Goal: Task Accomplishment & Management: Use online tool/utility

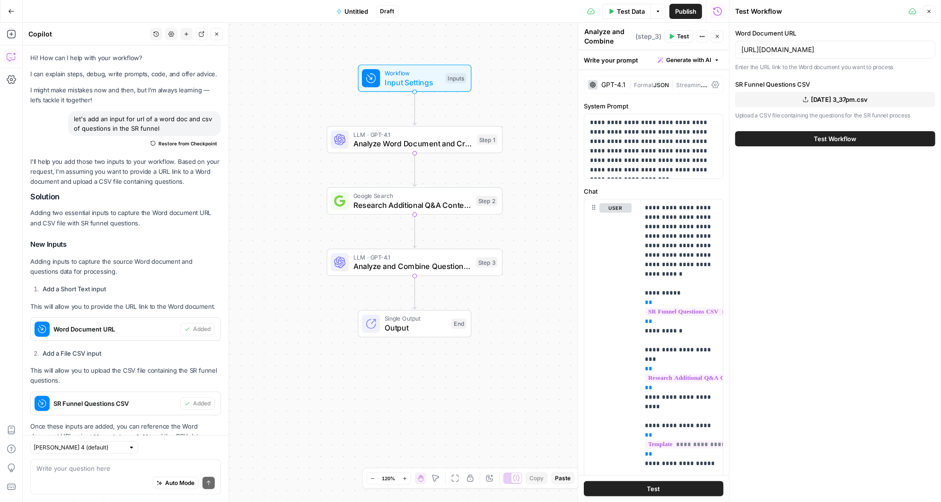
scroll to position [674, 0]
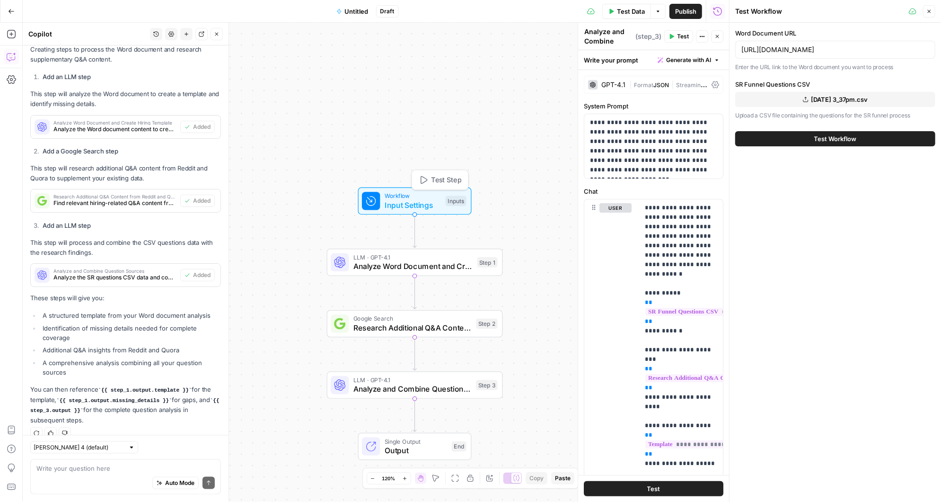
click at [418, 202] on span "Input Settings" at bounding box center [413, 204] width 56 height 11
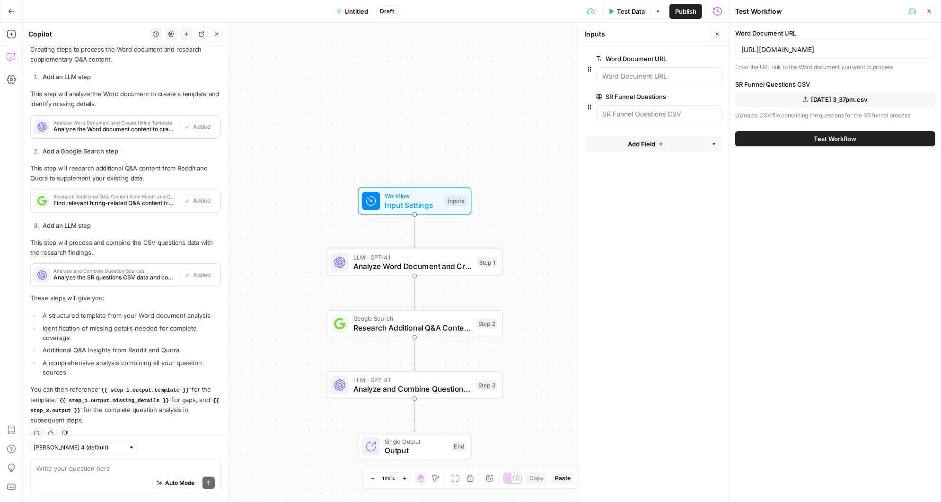
click at [645, 143] on span "Add Field" at bounding box center [641, 143] width 27 height 9
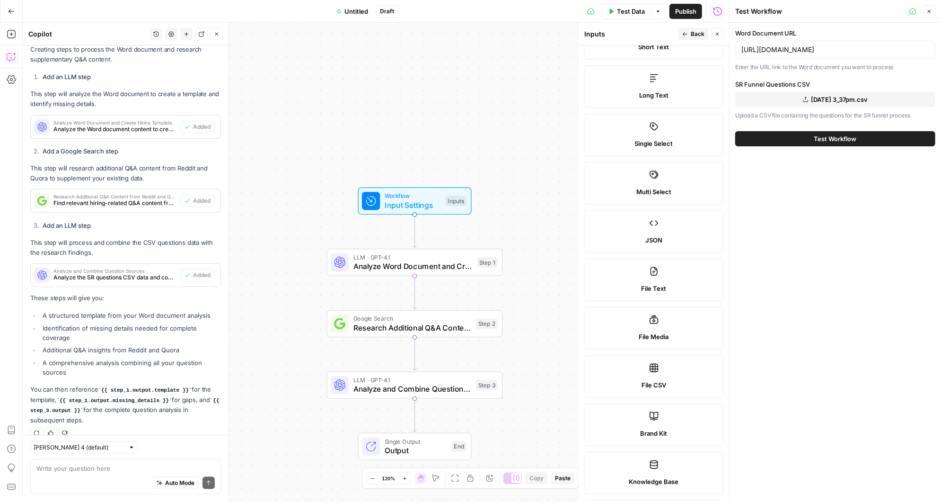
scroll to position [77, 0]
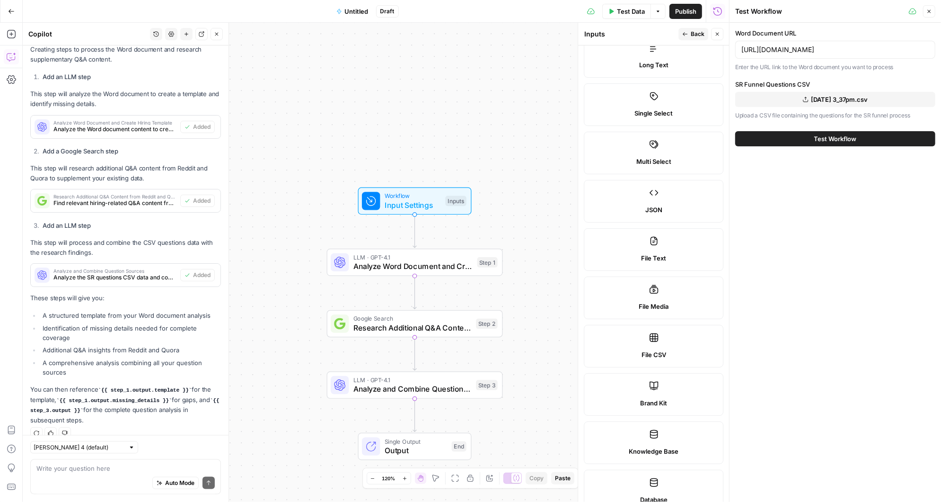
click at [658, 341] on label "File CSV" at bounding box center [654, 346] width 140 height 43
type textarea "Supports .csv file type"
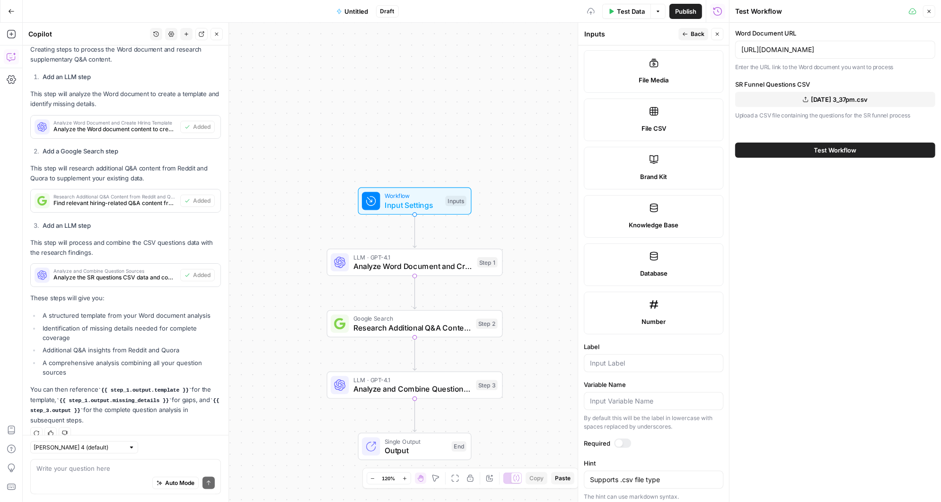
scroll to position [353, 0]
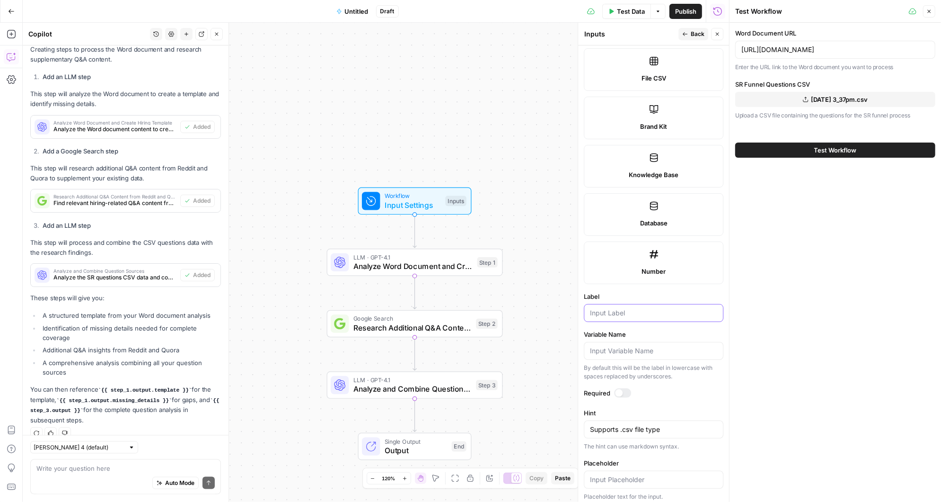
click at [614, 309] on input "Label" at bounding box center [653, 312] width 127 height 9
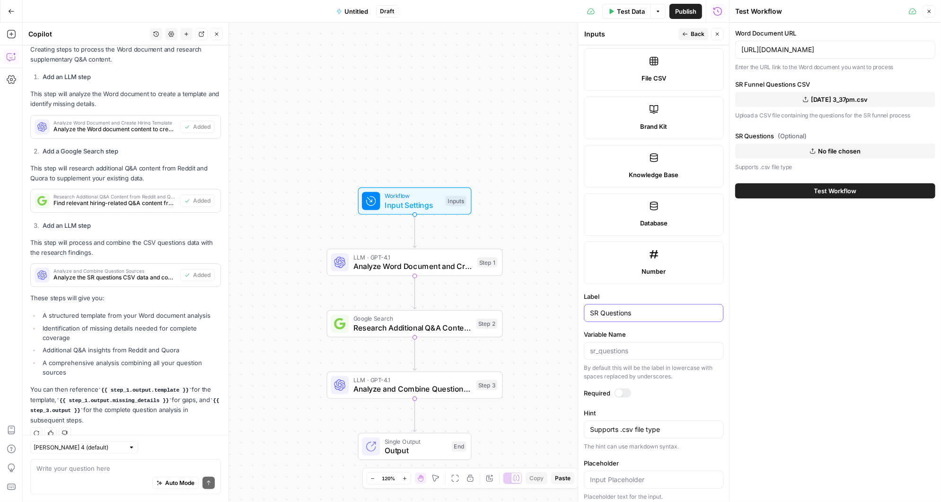
type input "SR Questions"
click at [623, 388] on div at bounding box center [622, 392] width 17 height 9
click at [718, 32] on icon "button" at bounding box center [718, 34] width 6 height 6
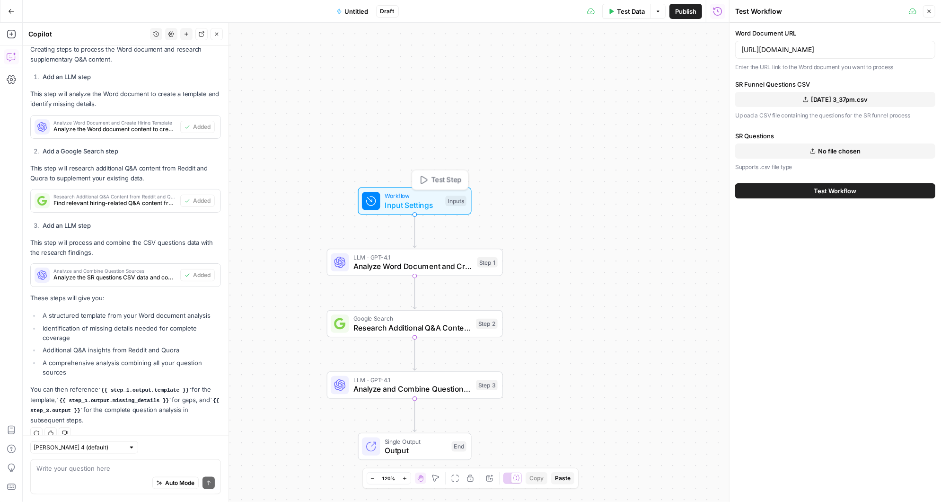
click at [419, 196] on span "Workflow" at bounding box center [413, 195] width 56 height 9
click at [716, 132] on icon "button" at bounding box center [716, 134] width 5 height 5
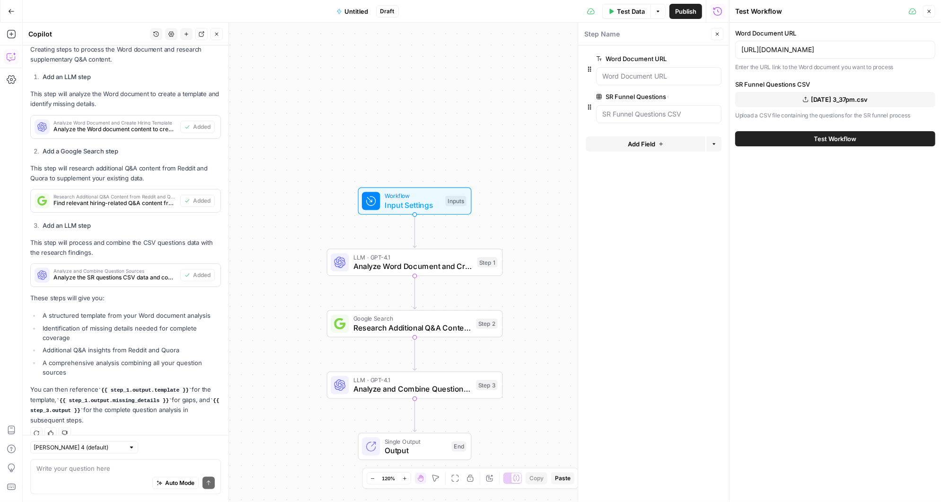
click at [833, 97] on span "[DATE] 3_37pm.csv" at bounding box center [840, 99] width 57 height 9
click at [419, 203] on span "Input Settings" at bounding box center [413, 204] width 56 height 11
click at [657, 140] on button "Add Field" at bounding box center [646, 143] width 120 height 15
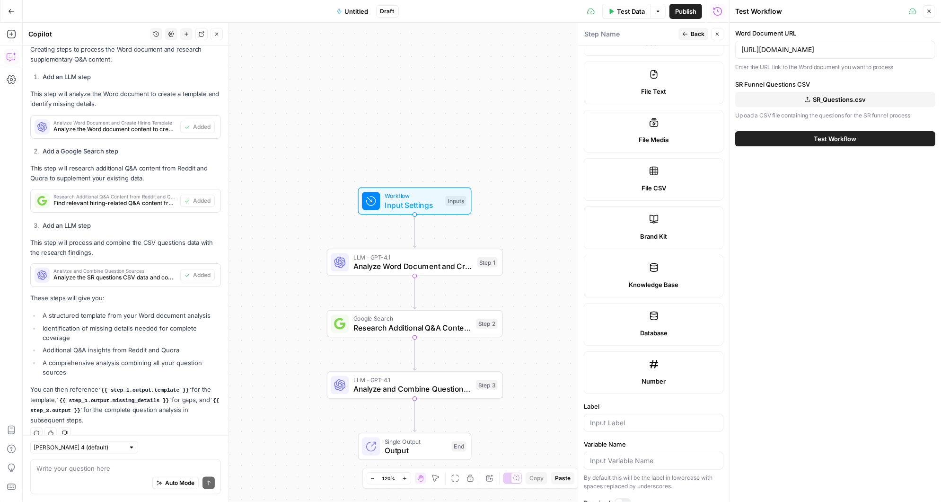
scroll to position [264, 0]
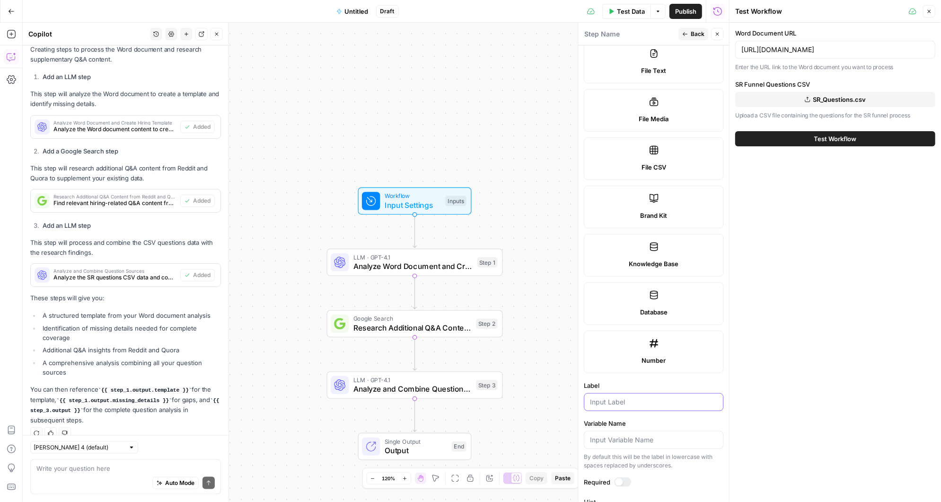
click at [632, 400] on input "Label" at bounding box center [653, 401] width 127 height 9
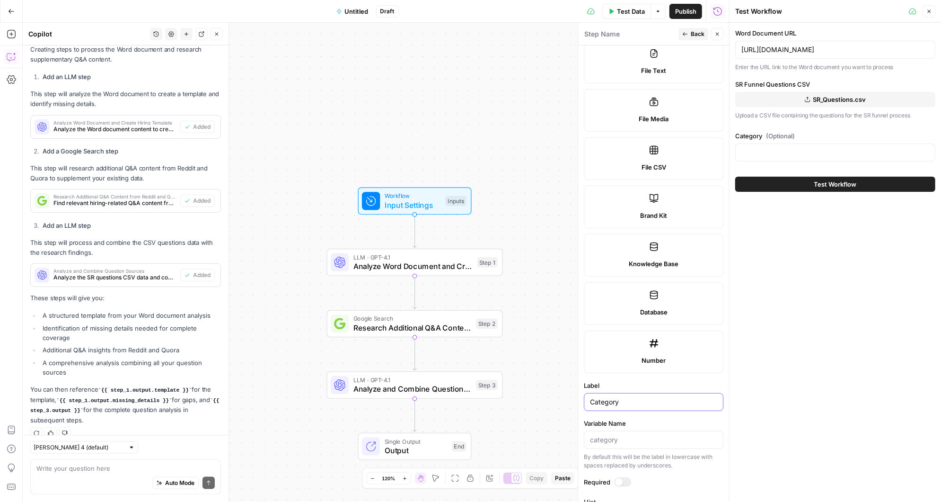
type input "Category"
click at [780, 148] on input "Category (Optional)" at bounding box center [836, 152] width 188 height 9
paste input "Appraisers & Inspectors"
type input "Appraisers & Inspectors"
click at [795, 308] on div "Word Document URL [URL][DOMAIN_NAME] Enter the URL link to the Word document yo…" at bounding box center [836, 262] width 212 height 479
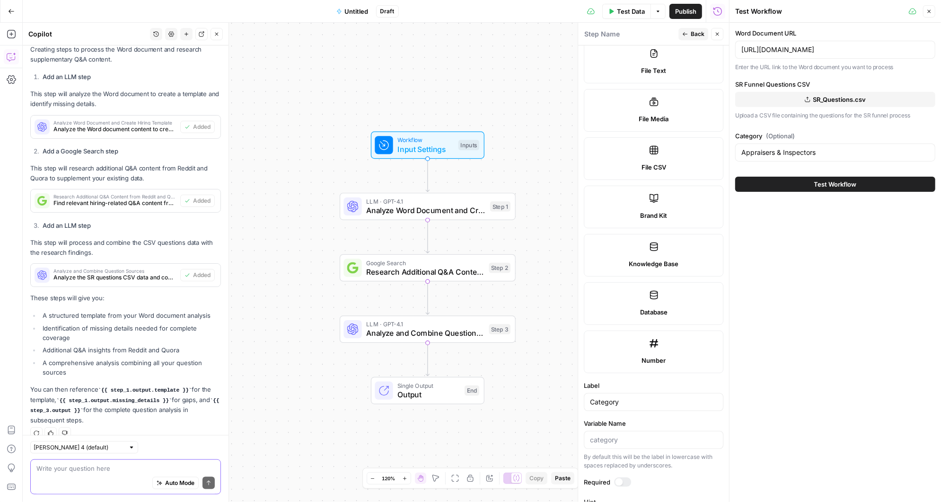
click at [84, 469] on textarea at bounding box center [125, 467] width 178 height 9
drag, startPoint x: 91, startPoint y: 468, endPoint x: 80, endPoint y: 469, distance: 10.9
click at [80, 469] on textarea "Import the csv data based on the category" at bounding box center [125, 467] width 178 height 9
drag, startPoint x: 182, startPoint y: 466, endPoint x: 34, endPoint y: 462, distance: 148.2
click at [34, 464] on div "Import the csv question based on the category Import the csv question based on …" at bounding box center [125, 476] width 191 height 35
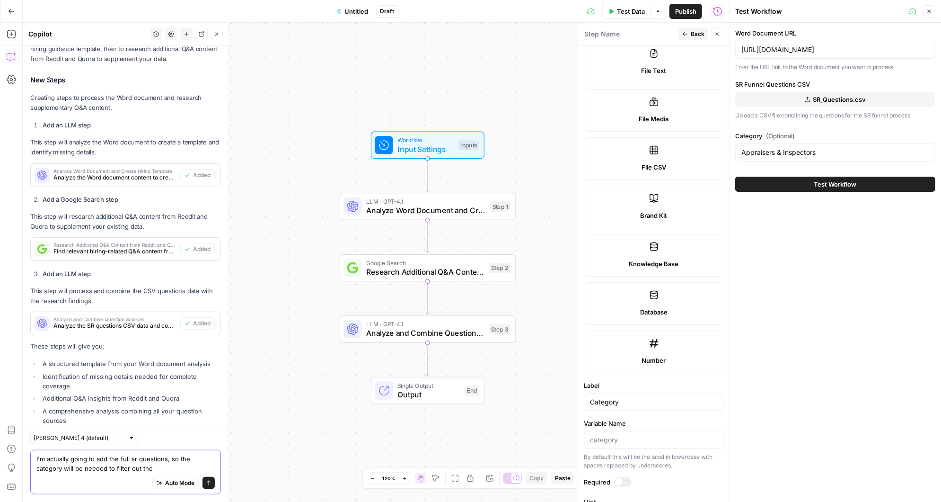
scroll to position [683, 0]
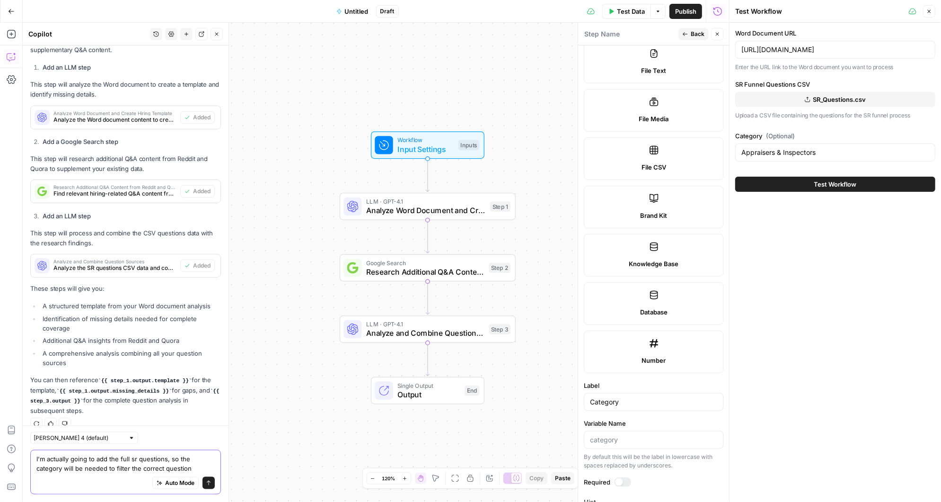
type textarea "I'm actually going to add the full sr questions, so the category will be needed…"
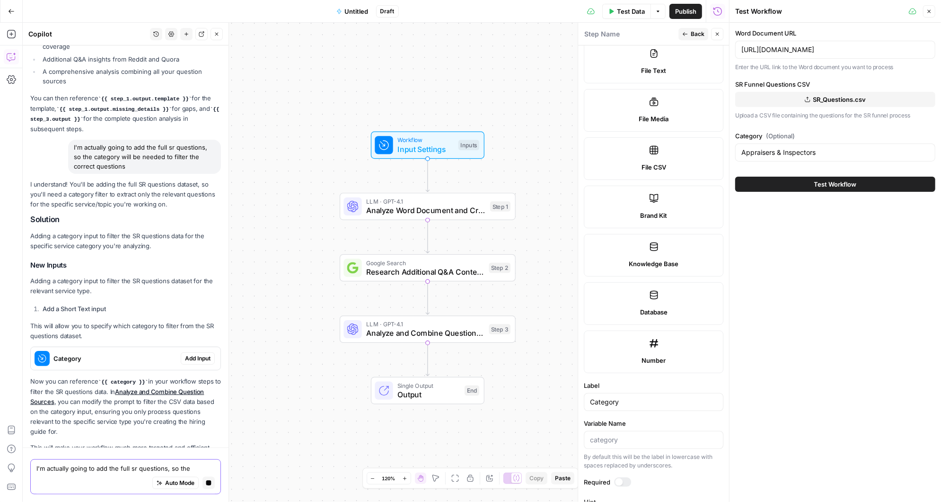
scroll to position [995, 0]
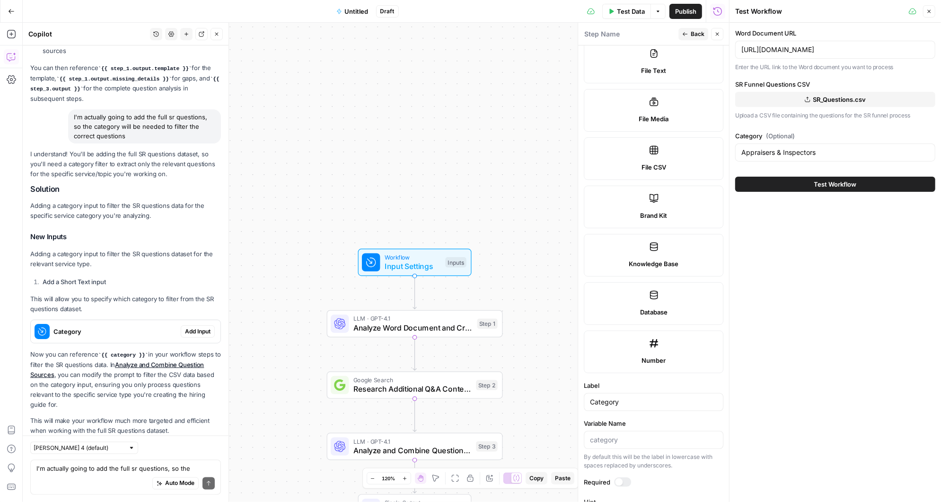
click at [197, 327] on span "Add Input" at bounding box center [198, 331] width 26 height 9
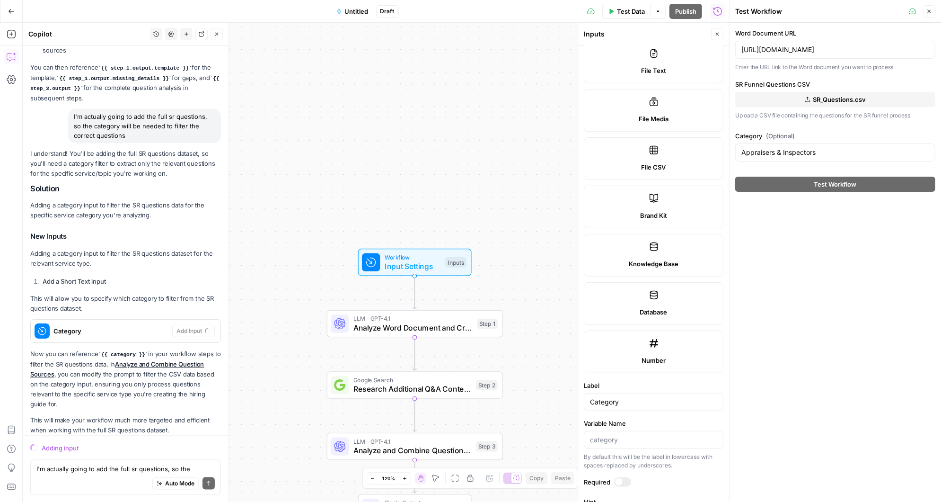
click at [422, 265] on span "Input Settings" at bounding box center [413, 265] width 56 height 11
click at [426, 261] on span "Input Settings" at bounding box center [413, 265] width 56 height 11
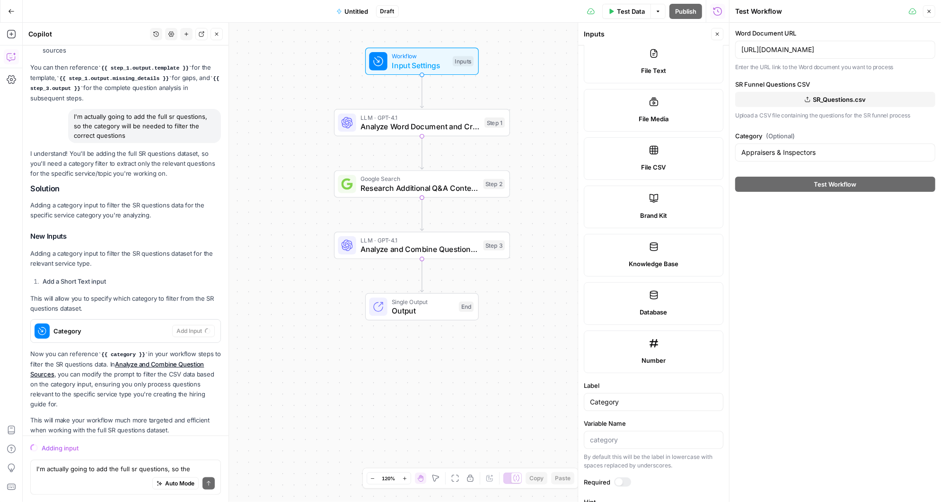
click at [513, 170] on div "Workflow Input Settings Inputs LLM · GPT-4.1 Analyze Word Document and Create H…" at bounding box center [376, 262] width 707 height 479
click at [527, 150] on div "Workflow Input Settings Inputs LLM · GPT-4.1 Analyze Word Document and Create H…" at bounding box center [376, 262] width 707 height 479
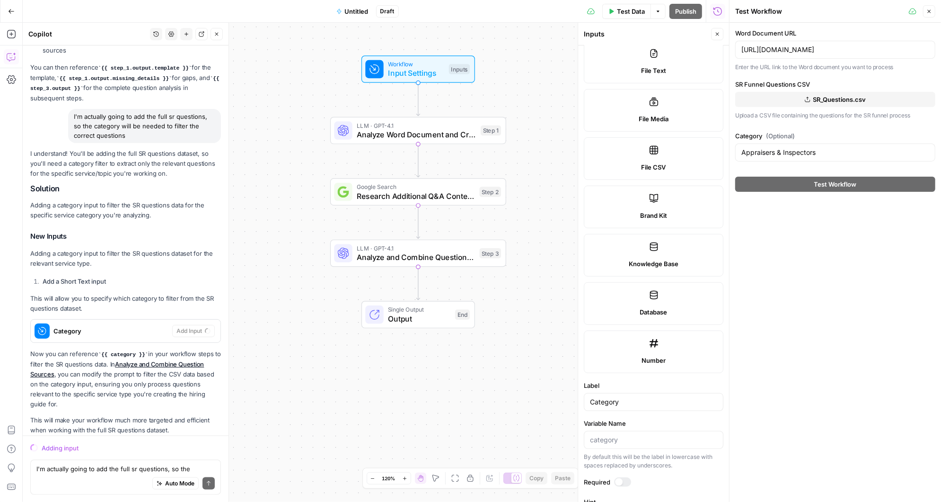
click at [432, 125] on span "LLM · GPT-4.1" at bounding box center [416, 125] width 119 height 9
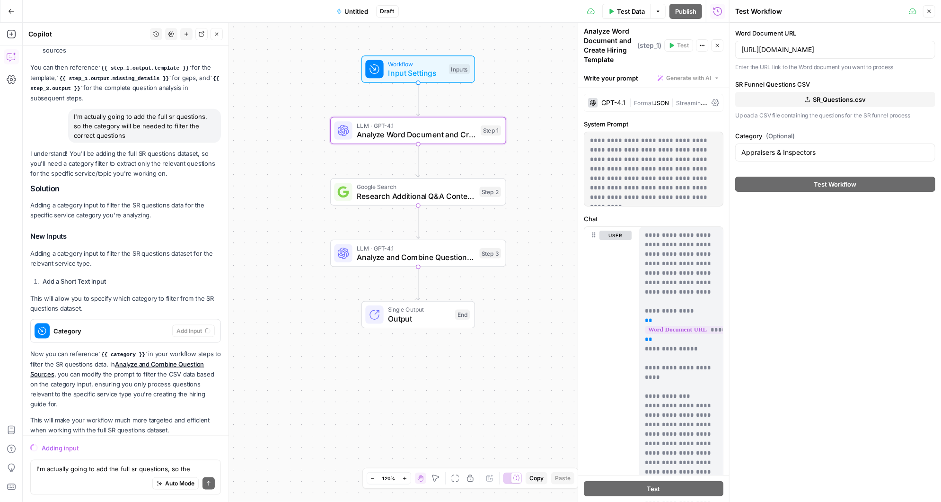
click at [547, 147] on div "Workflow Input Settings Inputs LLM · GPT-4.1 Analyze Word Document and Create H…" at bounding box center [376, 262] width 707 height 479
click at [176, 379] on p "Now you can reference {{ category }} in your workflow steps to filter the SR qu…" at bounding box center [125, 379] width 191 height 60
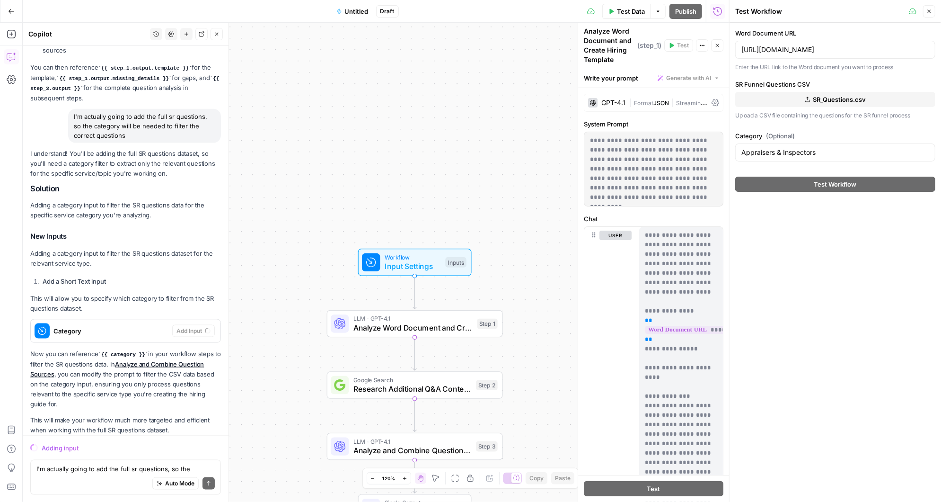
click at [162, 326] on span "Category" at bounding box center [110, 330] width 115 height 9
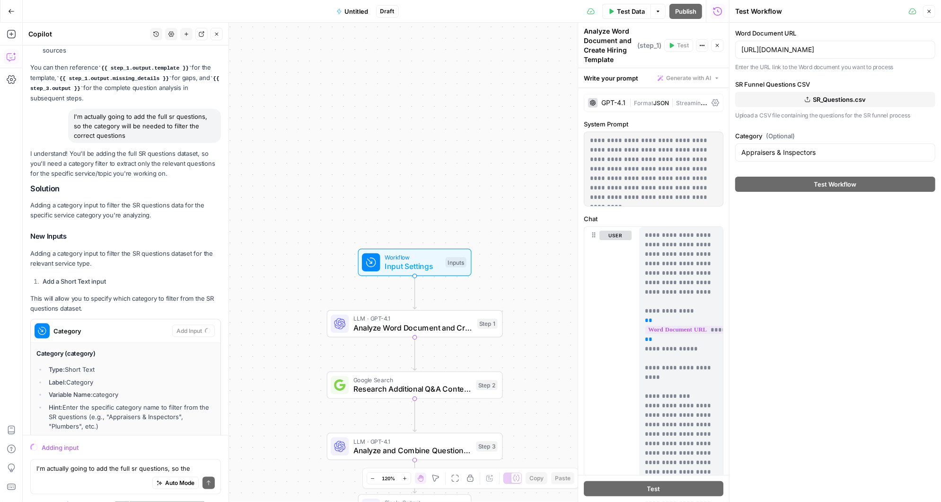
scroll to position [1100, 0]
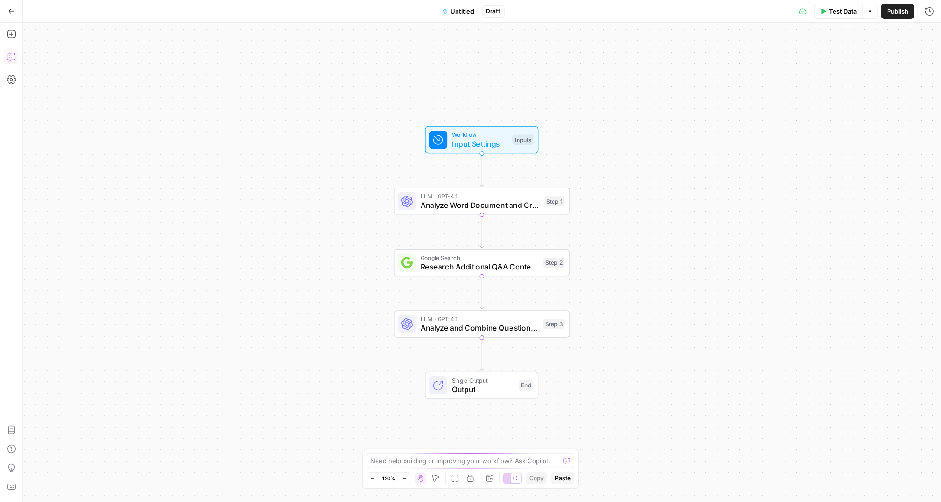
click at [11, 57] on icon "button" at bounding box center [11, 56] width 9 height 9
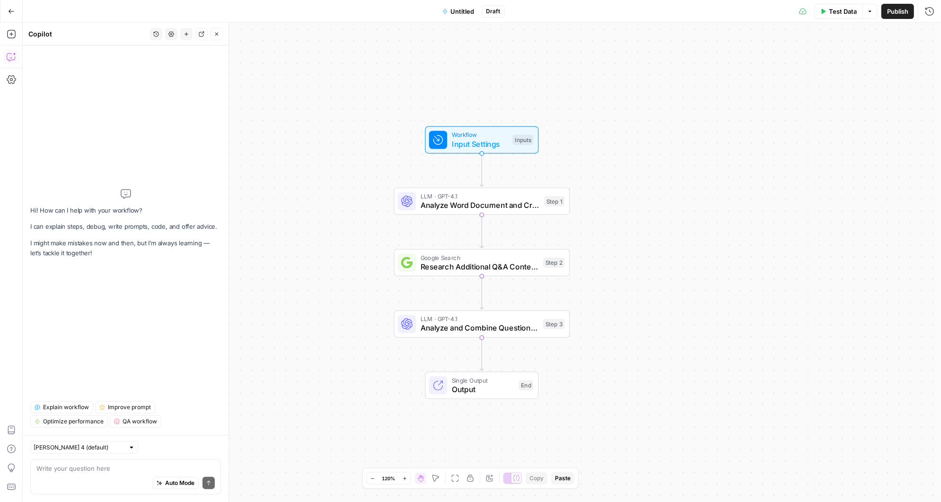
click at [75, 469] on textarea at bounding box center [125, 467] width 178 height 9
click at [462, 142] on span "Input Settings" at bounding box center [480, 143] width 56 height 11
click at [465, 142] on span "Input Settings" at bounding box center [480, 143] width 56 height 11
click at [841, 8] on span "Test Data" at bounding box center [843, 11] width 28 height 9
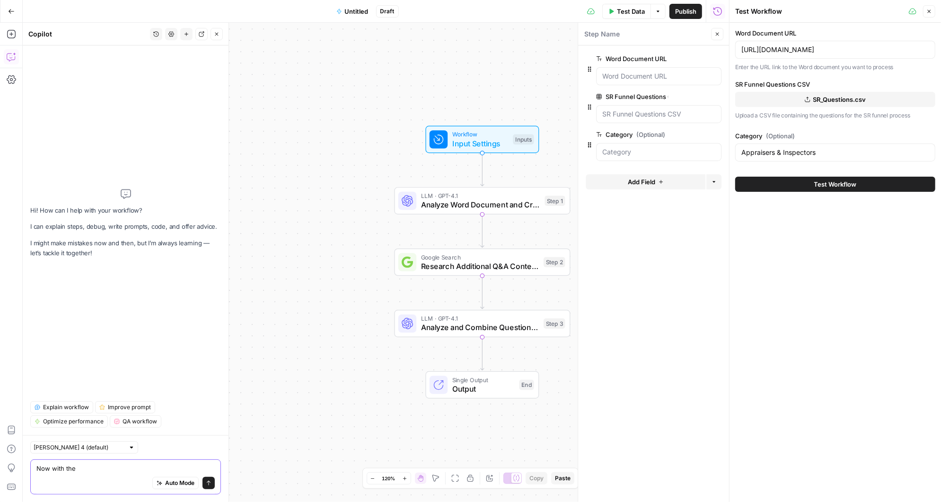
click at [98, 469] on textarea "Now with the" at bounding box center [125, 467] width 178 height 9
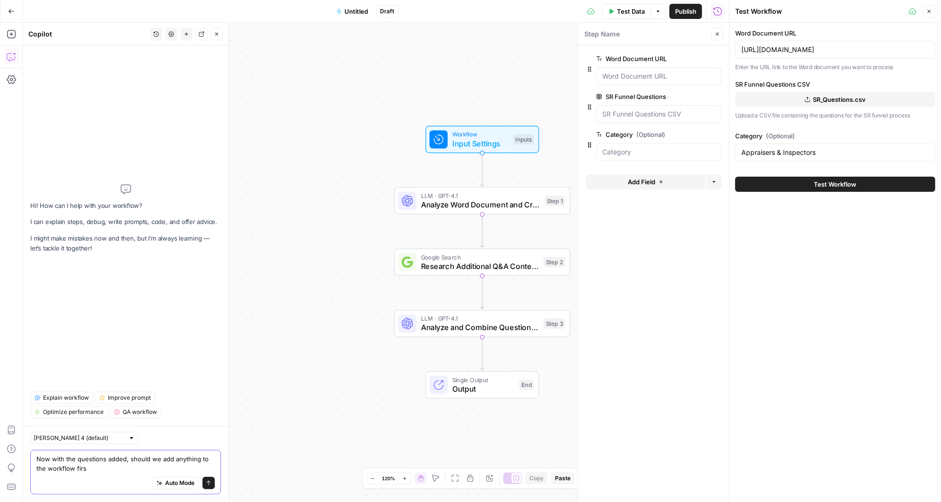
type textarea "Now with the questions added, should we add anything to the workflow first"
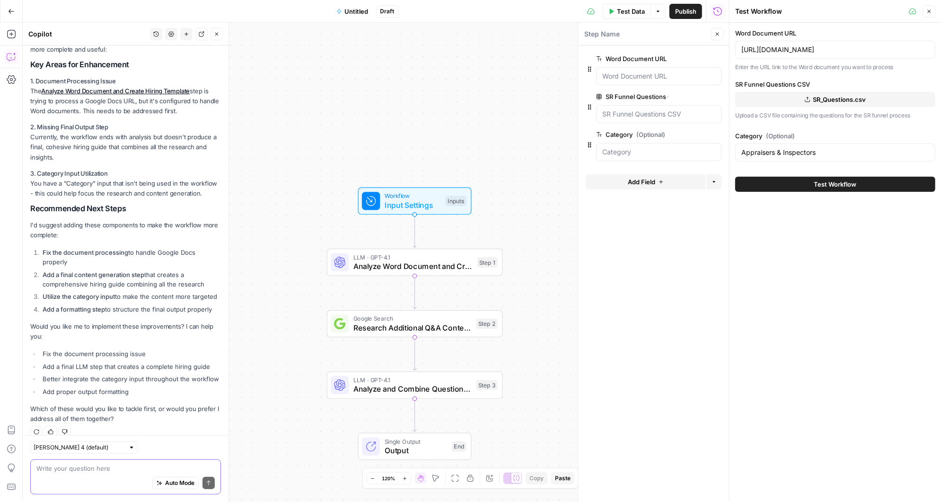
scroll to position [148, 0]
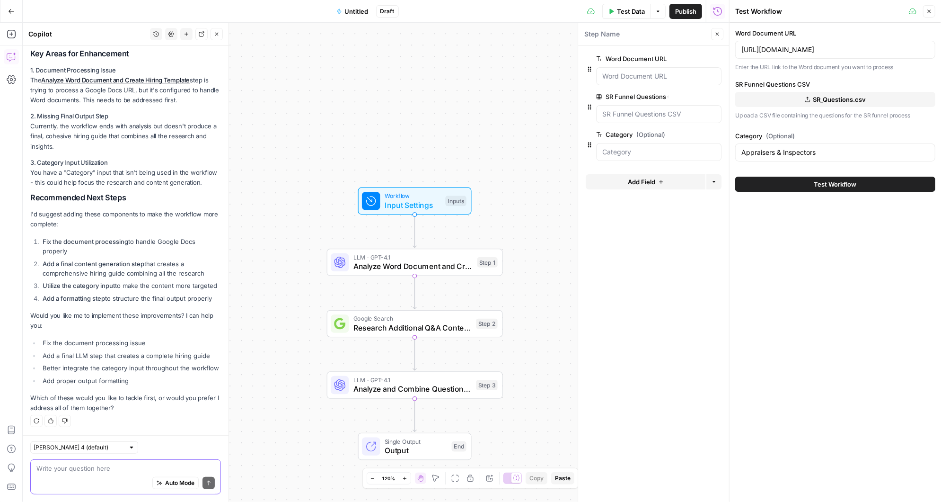
click at [61, 466] on textarea at bounding box center [125, 467] width 178 height 9
type textarea "let's add them"
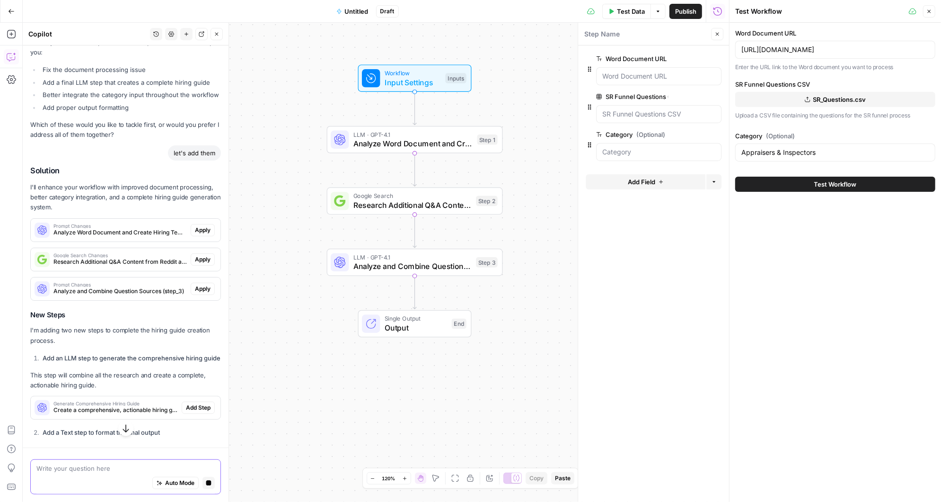
scroll to position [423, 0]
click at [205, 226] on span "Apply" at bounding box center [203, 227] width 16 height 9
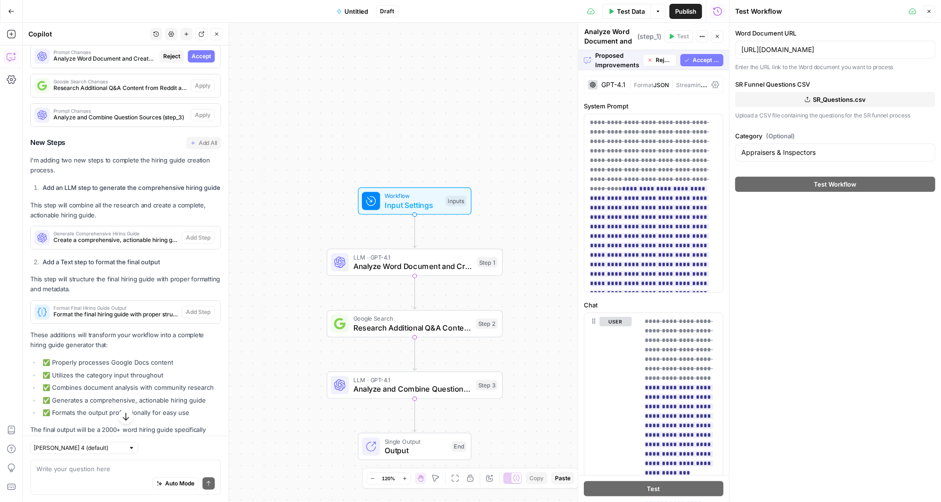
scroll to position [511, 0]
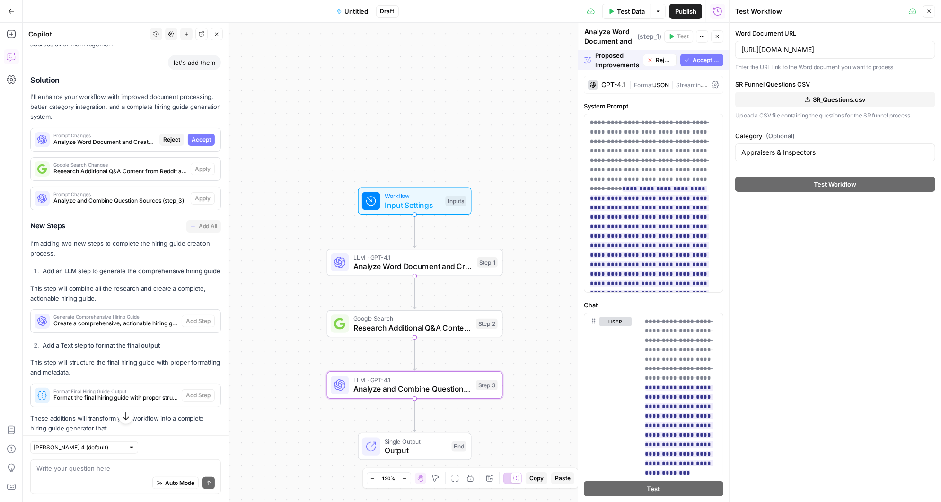
click at [206, 136] on span "Accept" at bounding box center [201, 139] width 19 height 9
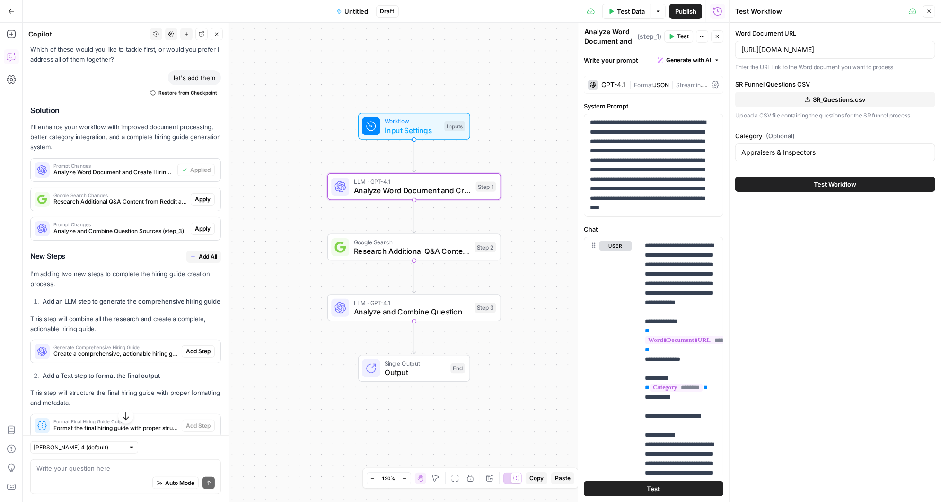
scroll to position [526, 0]
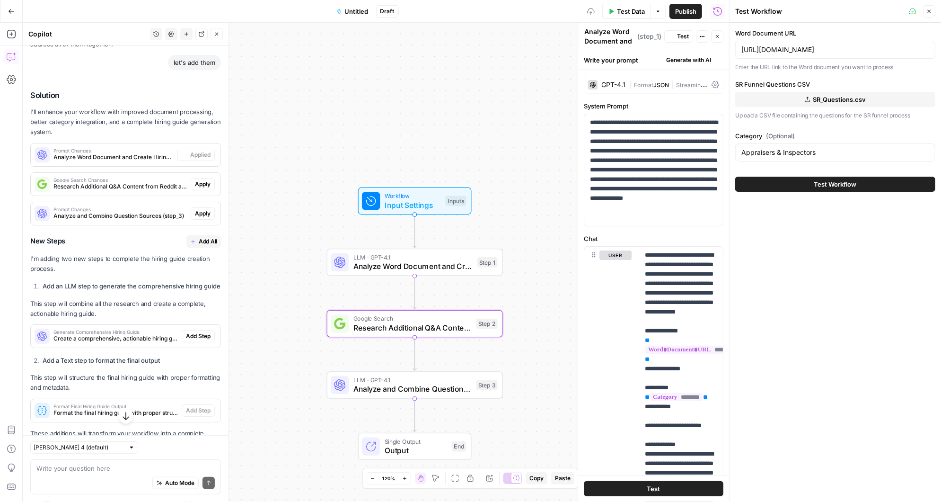
click at [205, 183] on span "Apply" at bounding box center [203, 184] width 16 height 9
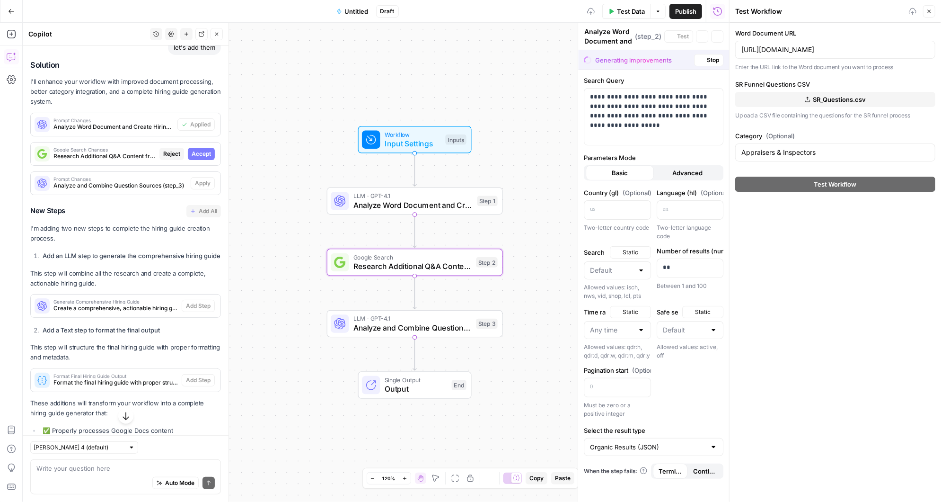
type textarea "Research Additional Q&A Content from Reddit and Quora"
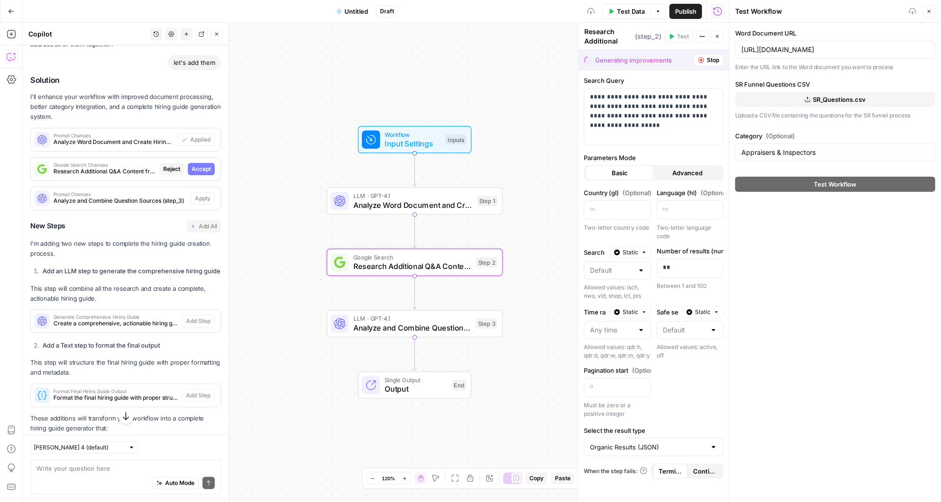
click at [205, 165] on span "Accept" at bounding box center [201, 169] width 19 height 9
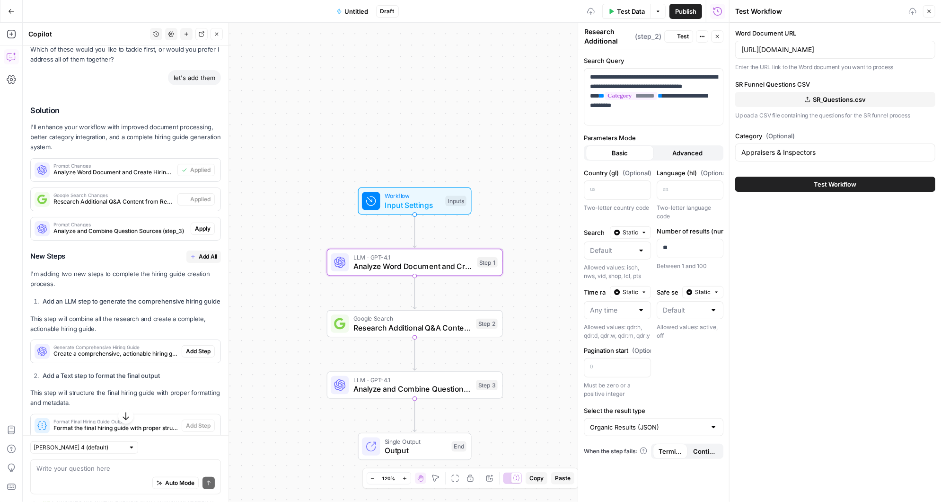
scroll to position [526, 0]
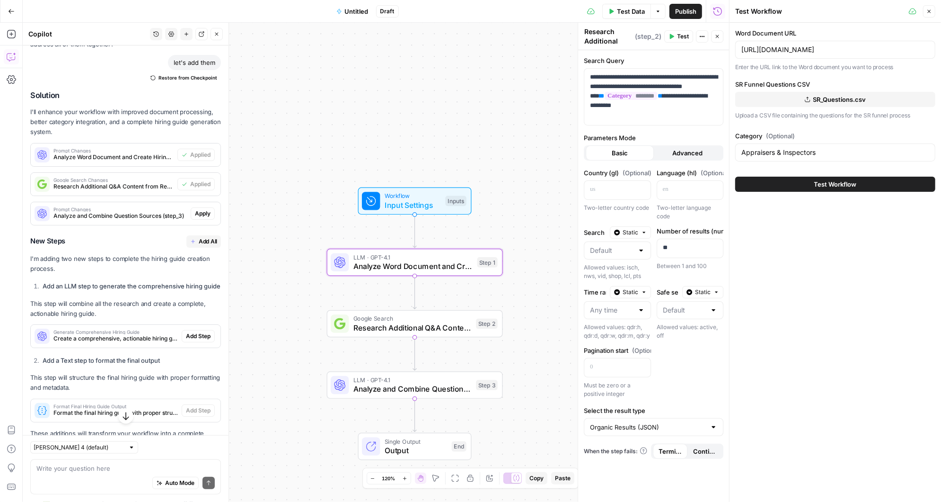
click at [204, 211] on span "Apply" at bounding box center [203, 213] width 16 height 9
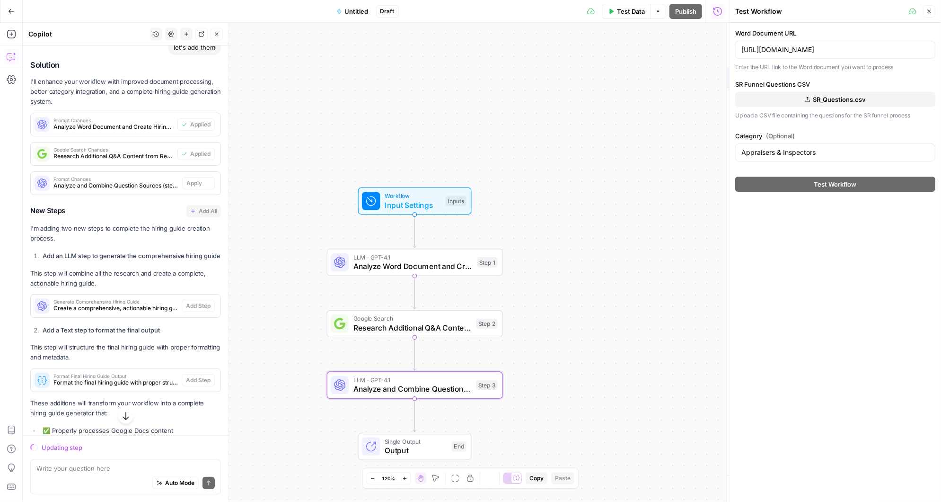
click at [205, 211] on div "Solution I'll enhance your workflow with improved document processing, better c…" at bounding box center [125, 292] width 191 height 462
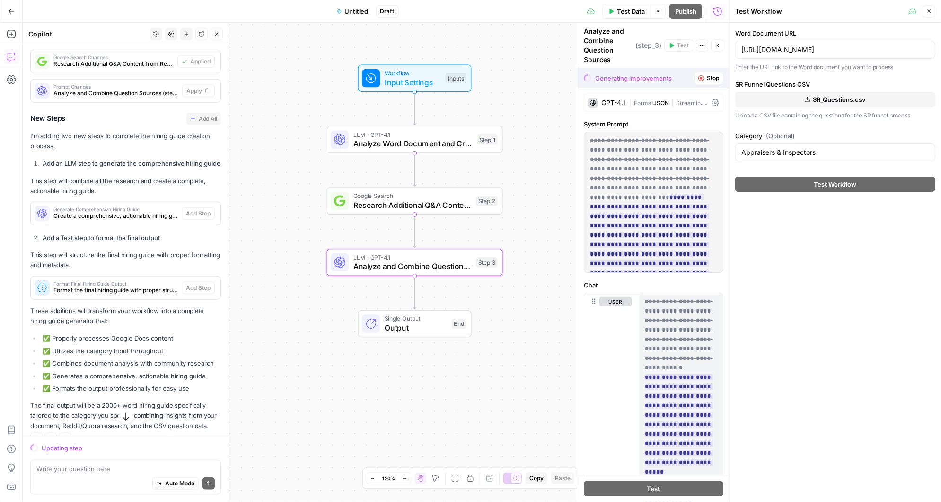
scroll to position [632, 0]
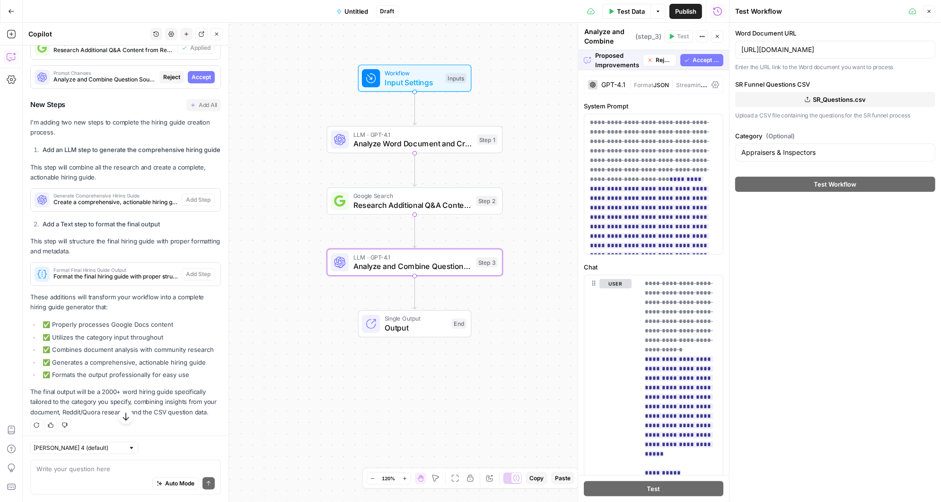
click at [205, 77] on span "Accept" at bounding box center [201, 77] width 19 height 9
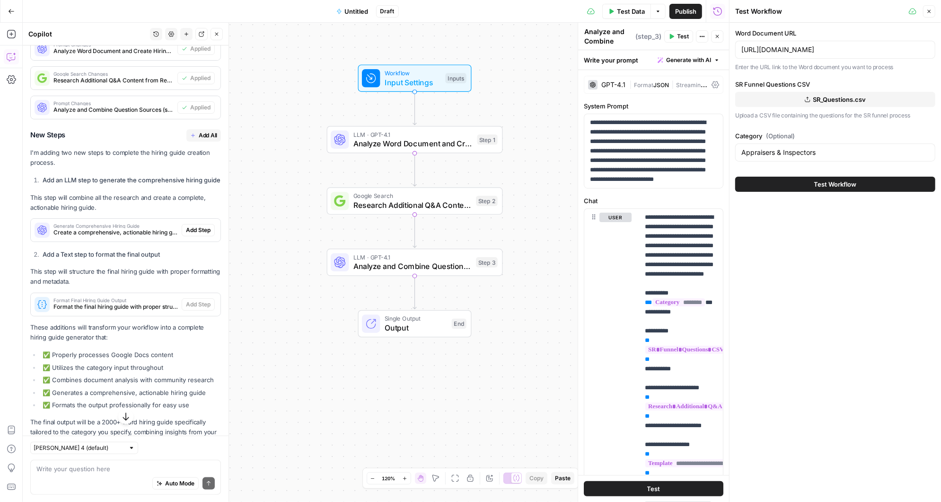
scroll to position [663, 0]
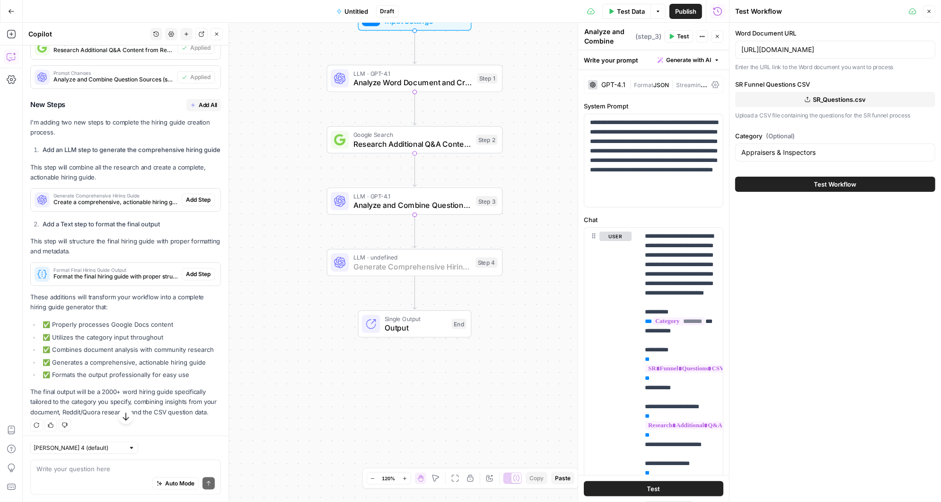
click at [201, 204] on span "Add Step" at bounding box center [198, 199] width 25 height 9
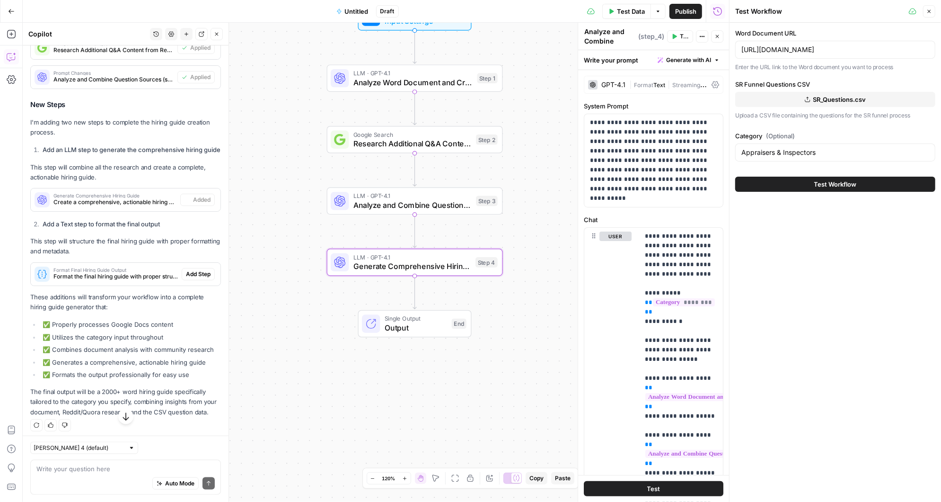
type textarea "Generate Comprehensive Hiring Guide"
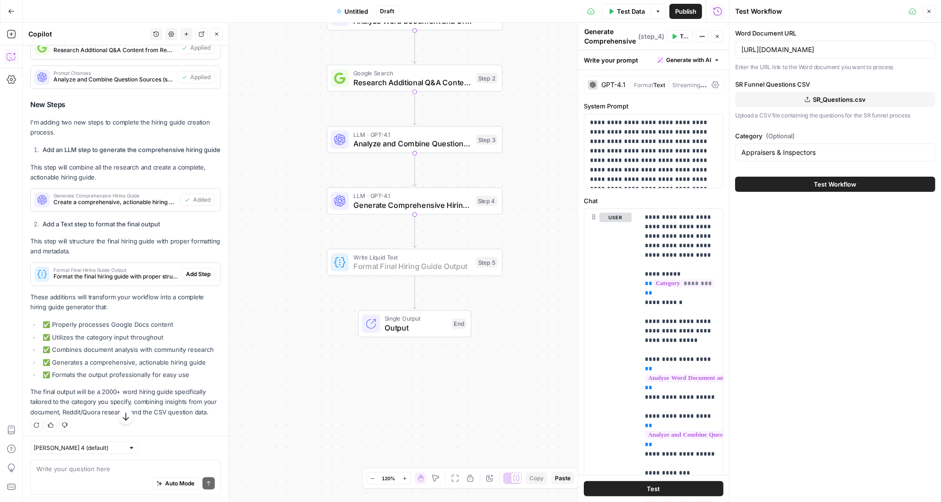
click at [200, 278] on span "Add Step" at bounding box center [198, 274] width 25 height 9
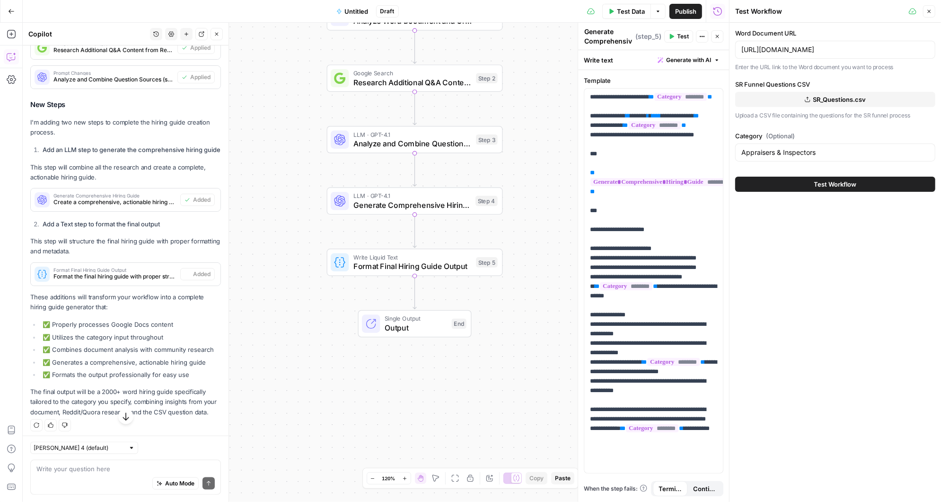
type textarea "Format Final Hiring Guide Output"
click at [86, 465] on textarea at bounding box center [125, 467] width 178 height 9
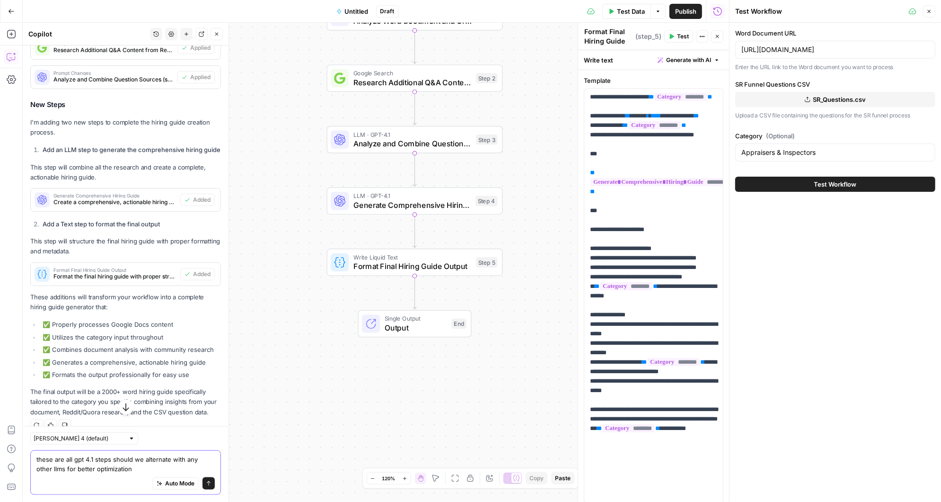
type textarea "these are all gpt 4.1 steps should we alternate with any other llms for better …"
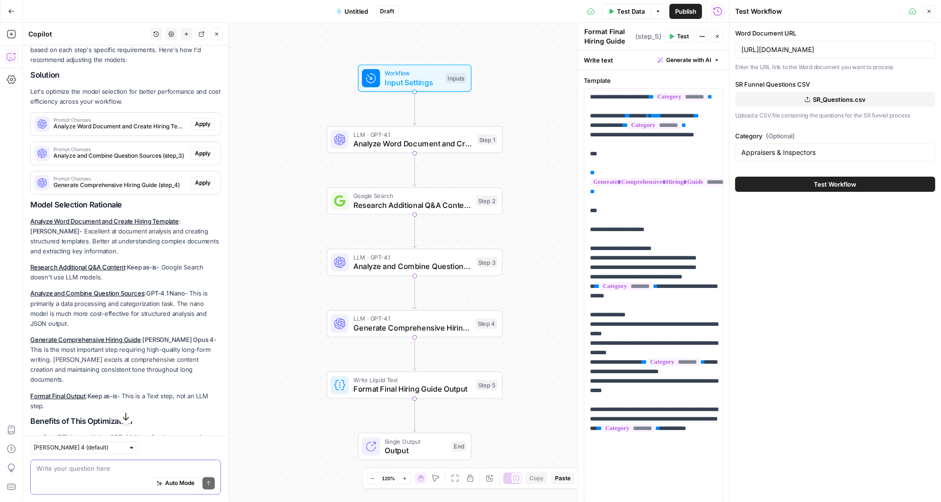
scroll to position [1060, 0]
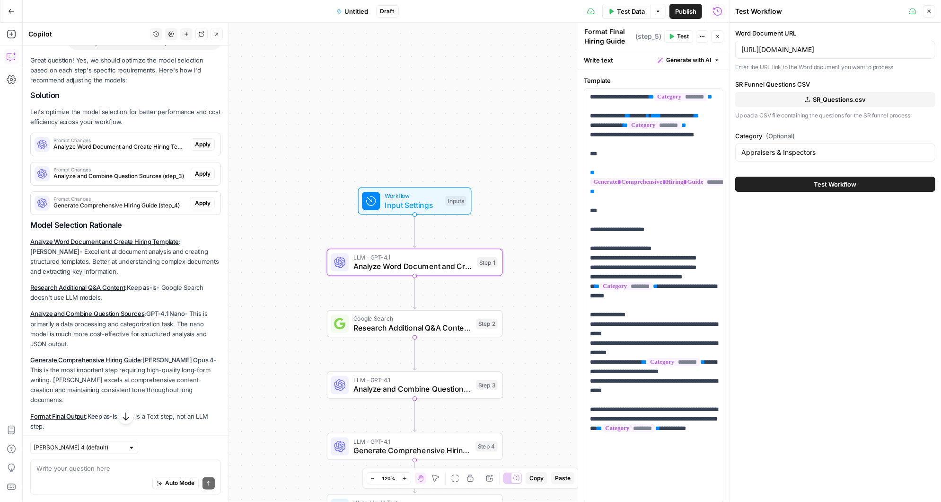
click at [203, 149] on span "Apply" at bounding box center [203, 144] width 16 height 9
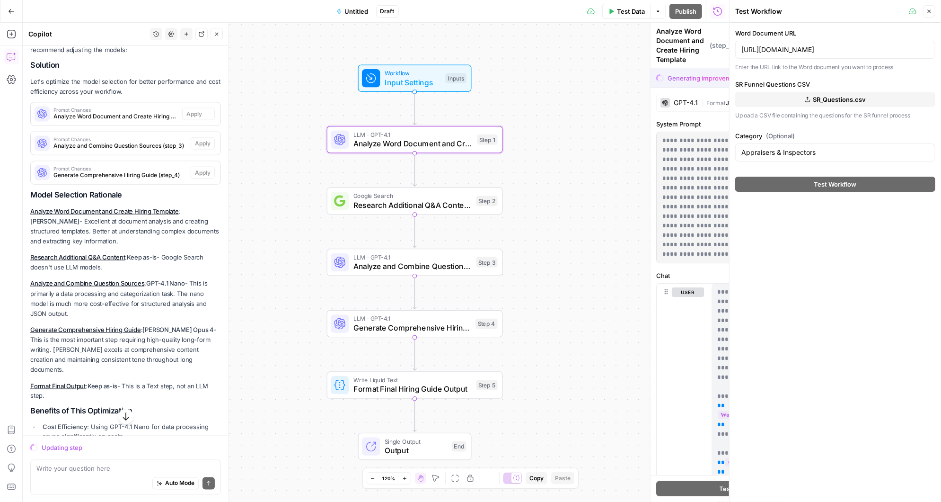
scroll to position [1001, 0]
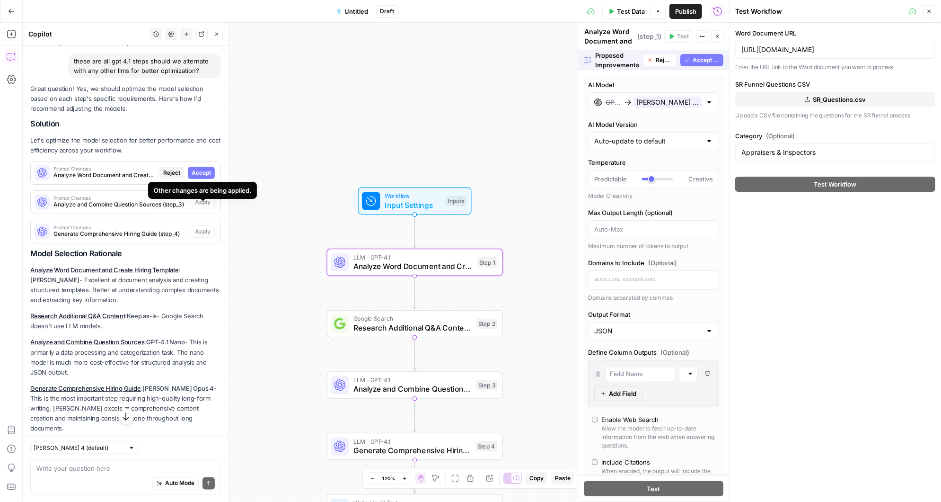
click at [201, 177] on span "Accept" at bounding box center [201, 172] width 19 height 9
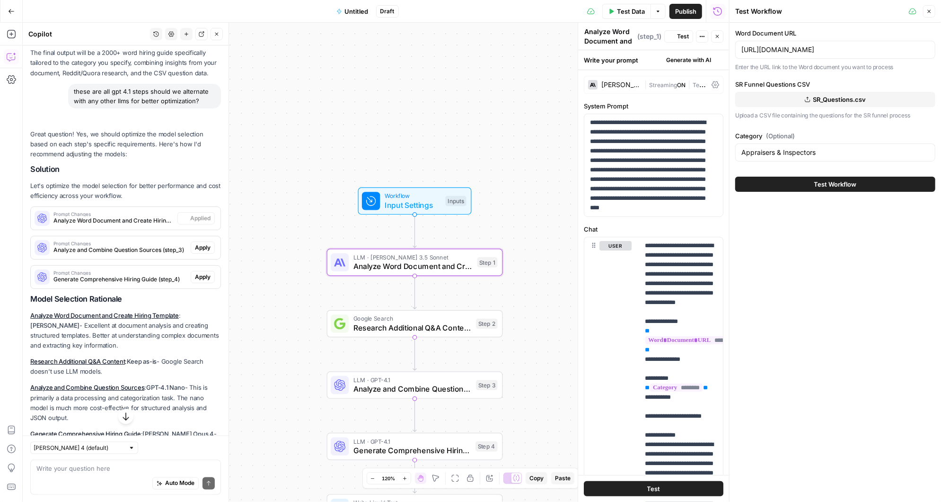
scroll to position [1032, 0]
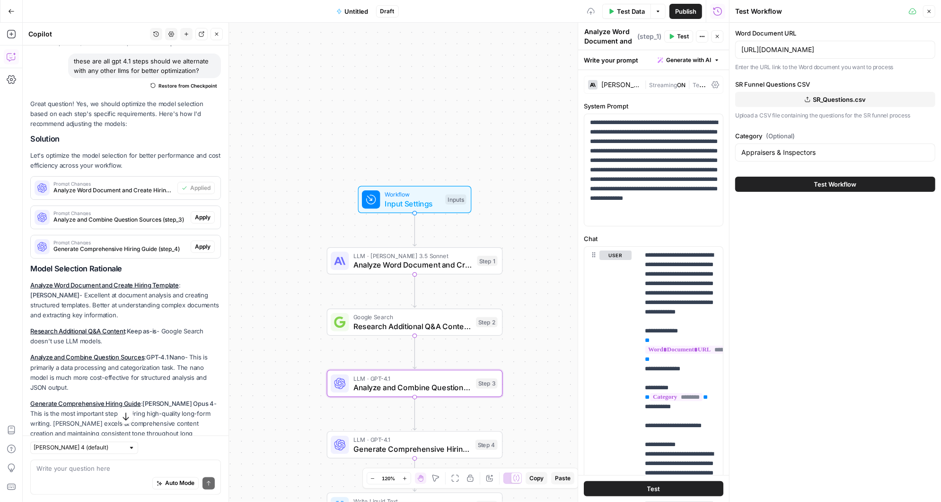
click at [203, 221] on span "Apply" at bounding box center [203, 217] width 16 height 9
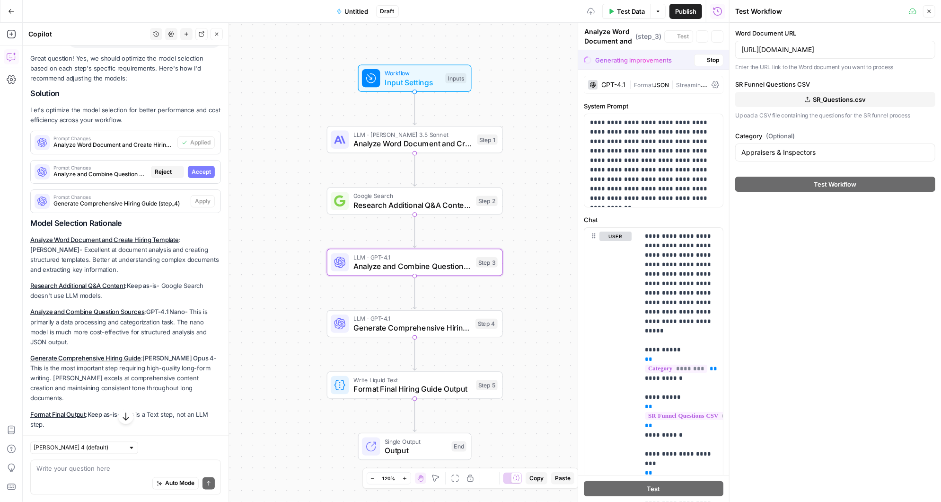
type textarea "Analyze and Combine Question Sources"
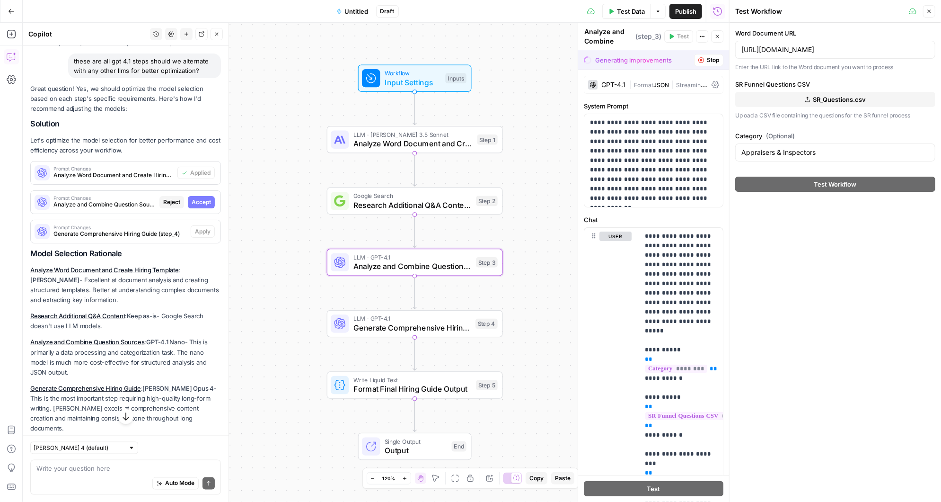
click at [196, 203] on div "Prompt Changes Analyze and Combine Question Sources (step_3) Reject Accept" at bounding box center [126, 202] width 190 height 15
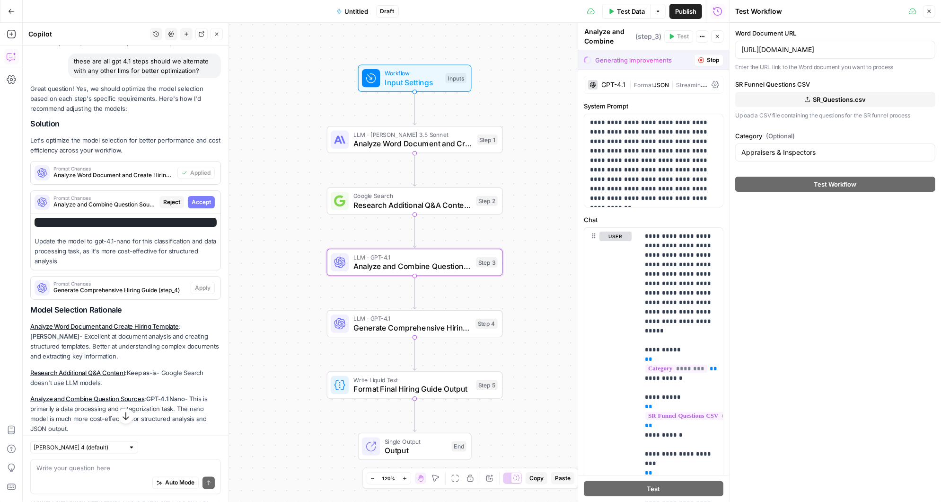
click at [193, 204] on span "Accept" at bounding box center [201, 202] width 19 height 9
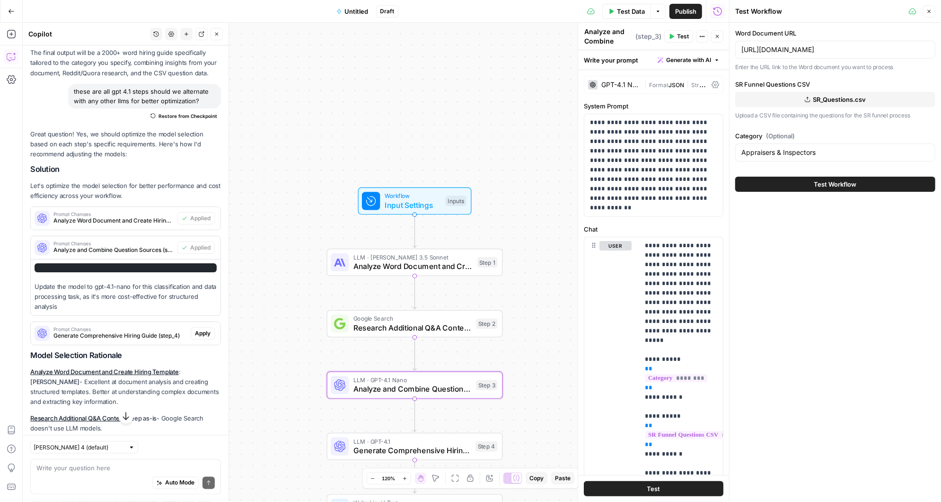
click at [201, 329] on span "Apply" at bounding box center [203, 333] width 16 height 9
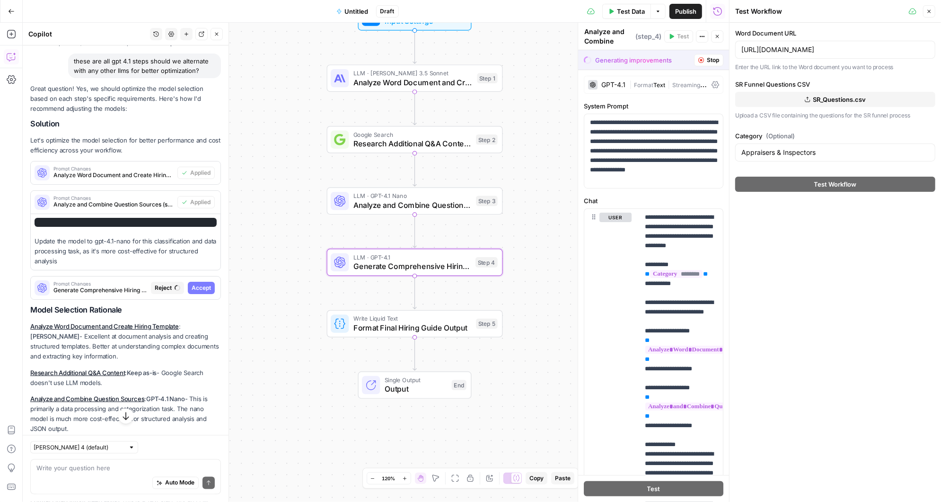
type textarea "Generate Comprehensive Hiring Guide"
click at [195, 292] on span "Accept" at bounding box center [201, 287] width 19 height 9
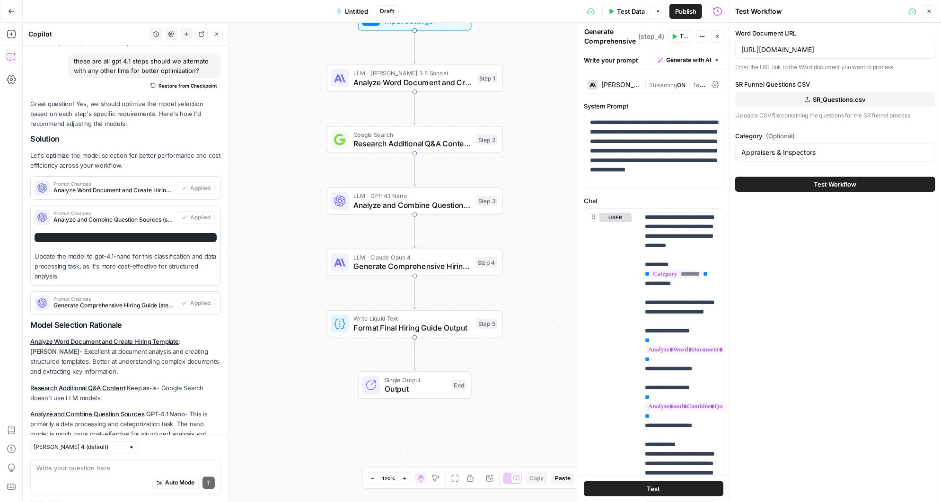
scroll to position [1281, 0]
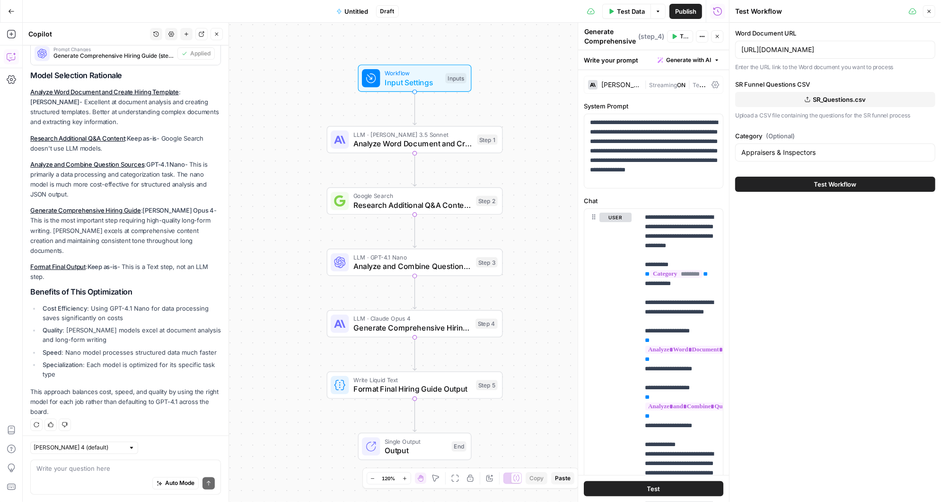
click at [424, 139] on span "Analyze Word Document and Create Hiring Template" at bounding box center [413, 143] width 119 height 11
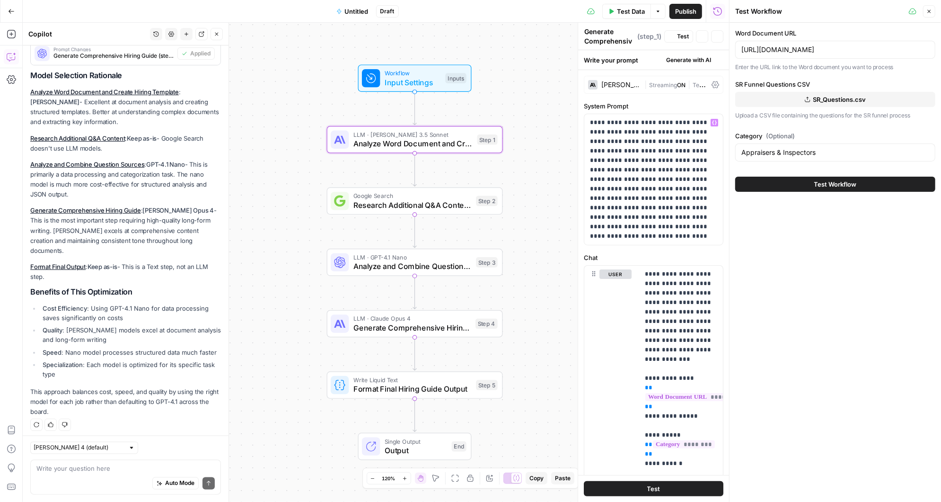
type textarea "Analyze Word Document and Create Hiring Template"
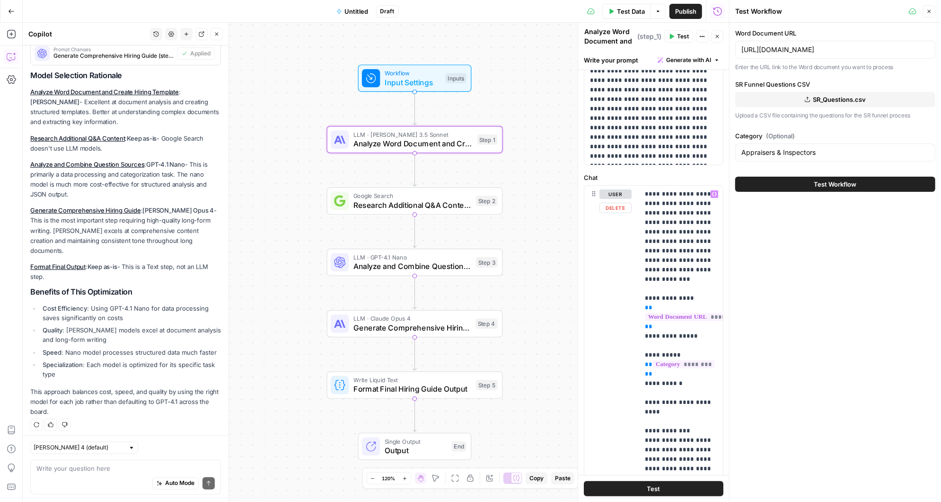
scroll to position [0, 0]
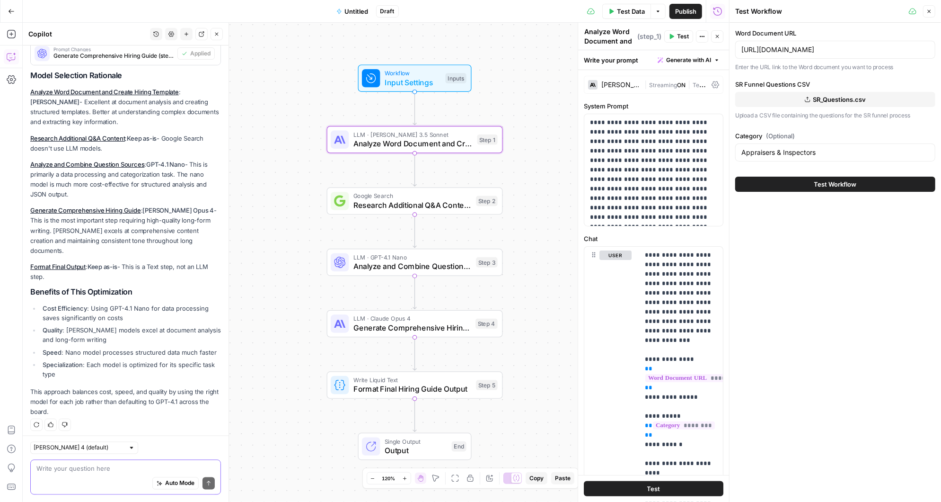
click at [105, 471] on textarea at bounding box center [125, 467] width 178 height 9
click at [67, 468] on textarea "do" at bounding box center [125, 467] width 178 height 9
type textarea "do we need to extract the google doc?"
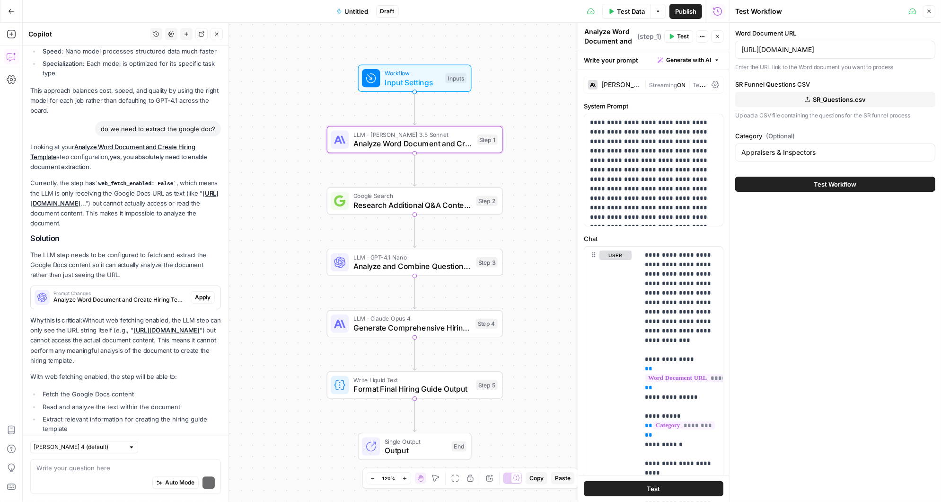
scroll to position [1658, 0]
